Goal: Book appointment/travel/reservation

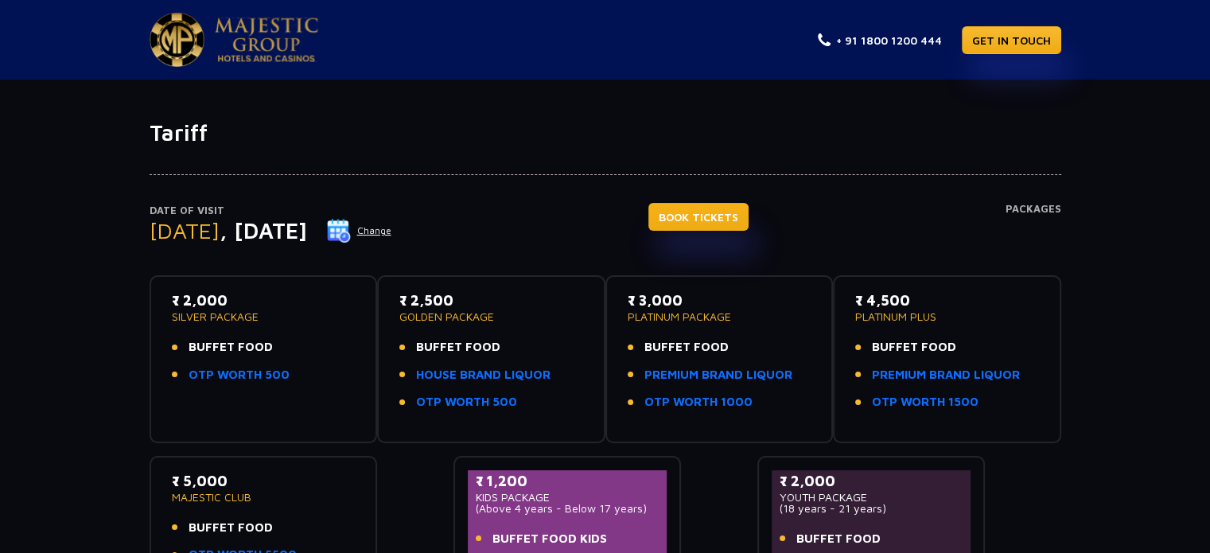
click at [749, 212] on link "BOOK TICKETS" at bounding box center [699, 217] width 100 height 28
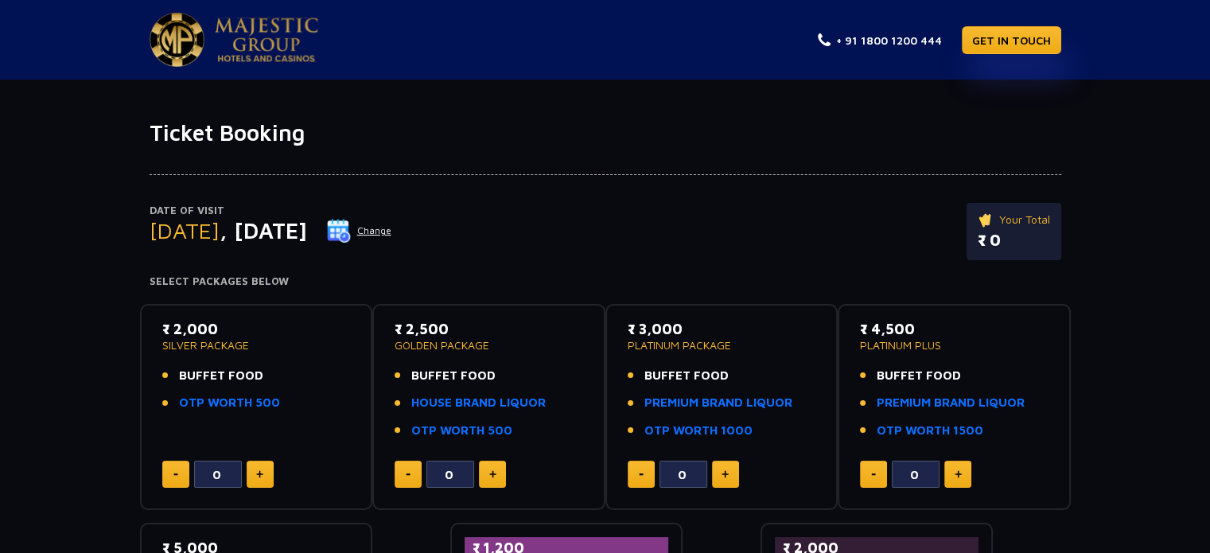
click at [262, 474] on img at bounding box center [259, 474] width 7 height 8
click at [256, 476] on img at bounding box center [259, 474] width 7 height 8
type input "2"
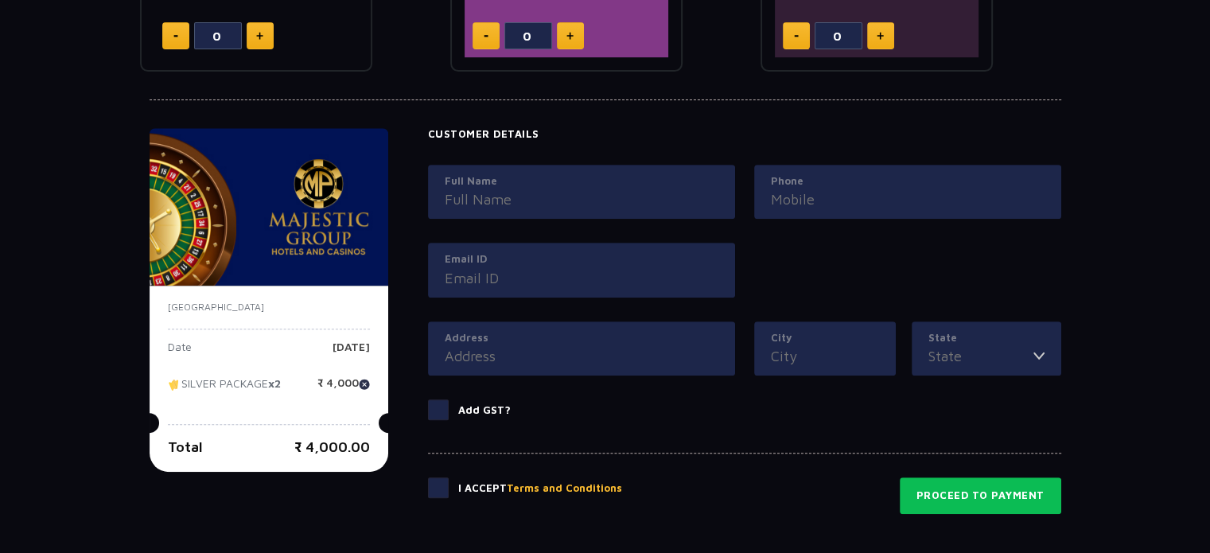
scroll to position [639, 0]
